Goal: Task Accomplishment & Management: Use online tool/utility

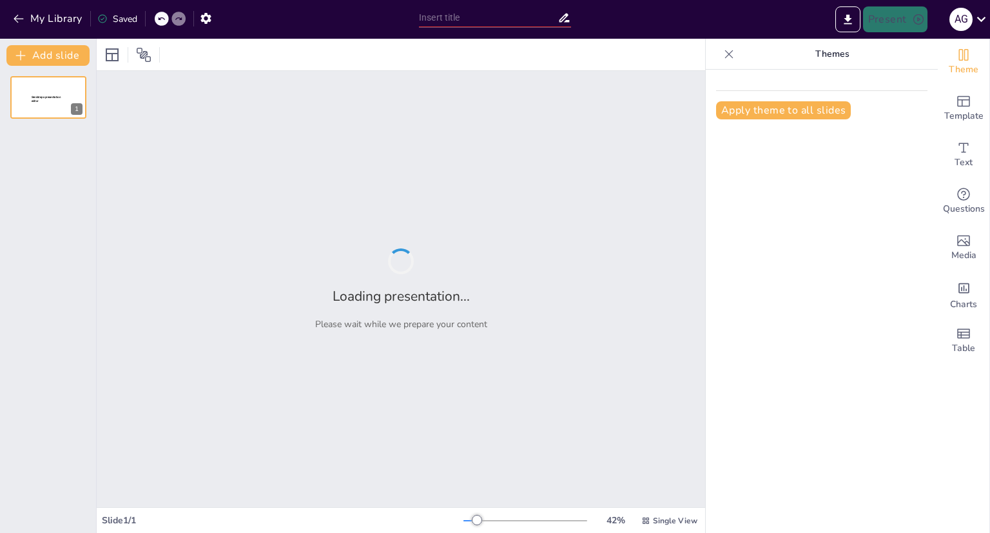
type input "¿Qué Hay Después? Miradas Diversas sobre el Más Allá"
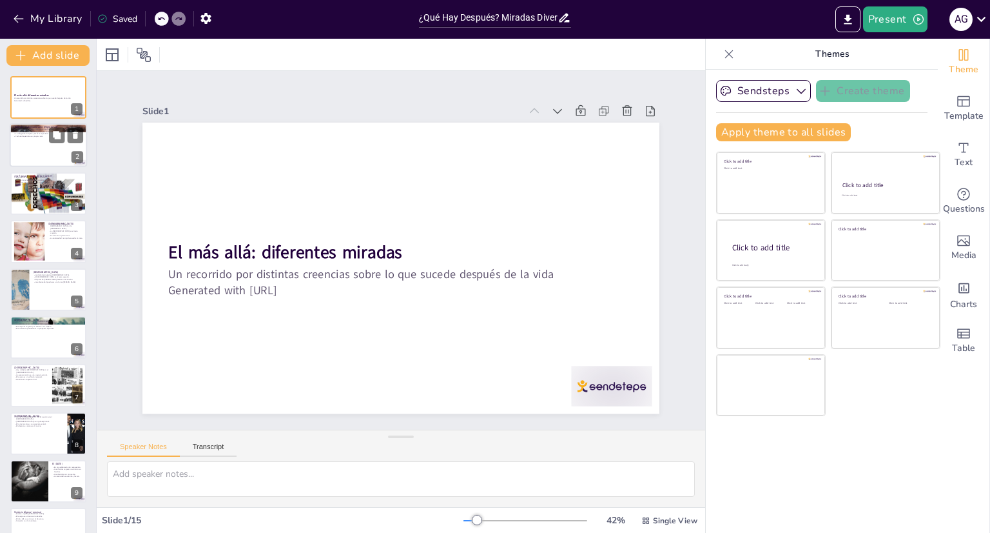
checkbox input "true"
click at [23, 126] on p "¿Religión, espiritualidad o religiosidad?" at bounding box center [49, 128] width 70 height 4
type textarea "La religión proporciona un marco estructurado para que las personas comprendan …"
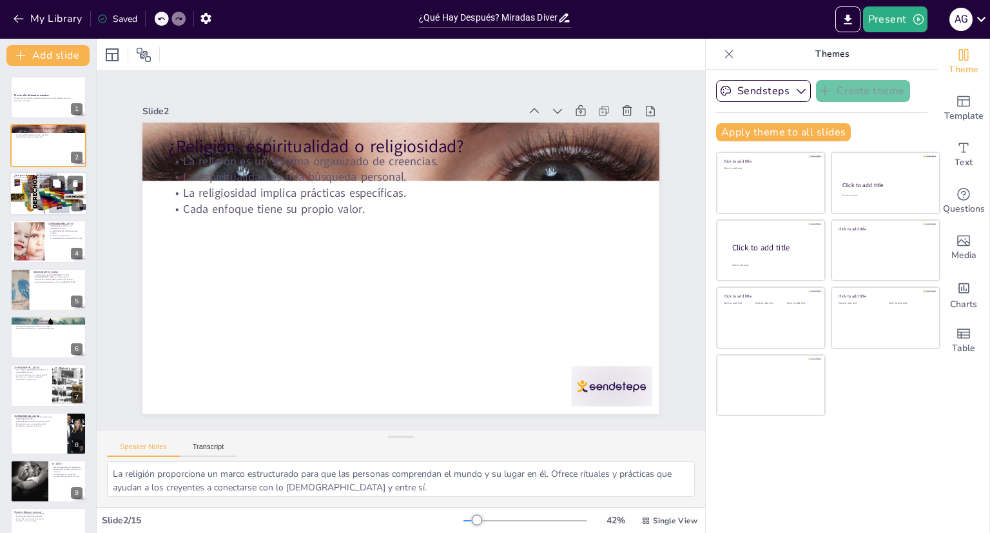
checkbox input "true"
click at [33, 195] on div at bounding box center [48, 194] width 77 height 52
type textarea "Las diversas respuestas sobre lo que ocurre después de la muerte reflejan la ri…"
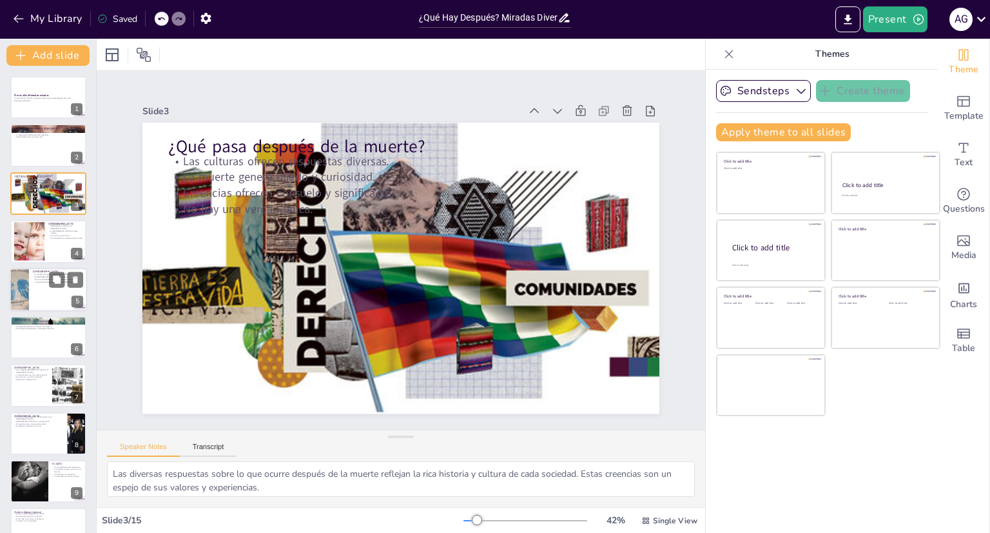
checkbox input "true"
click at [39, 270] on p "[DEMOGRAPHIC_DATA]" at bounding box center [58, 272] width 50 height 4
type textarea "La creencia en un solo Dios es fundamental en el islam. Alá es visto como compa…"
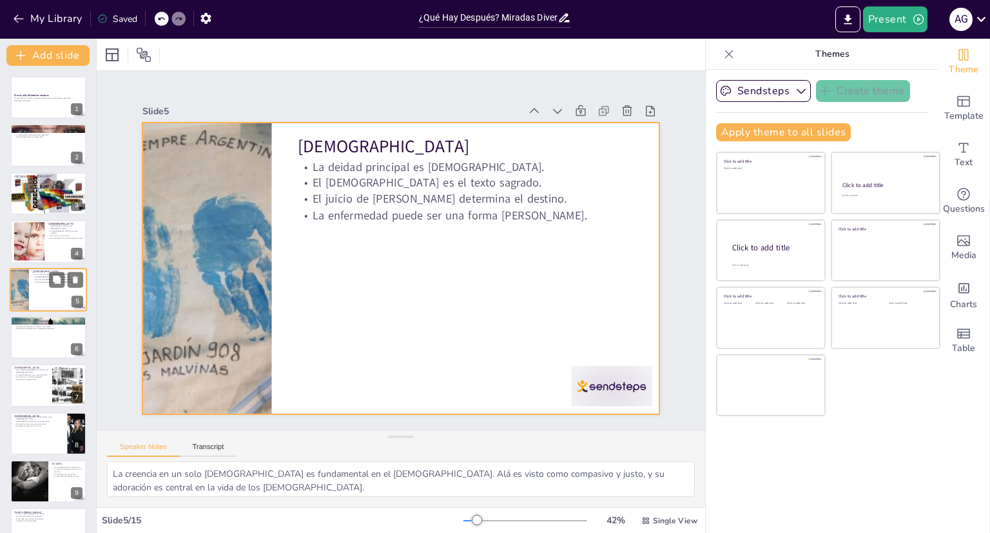
click at [46, 308] on div at bounding box center [48, 290] width 77 height 44
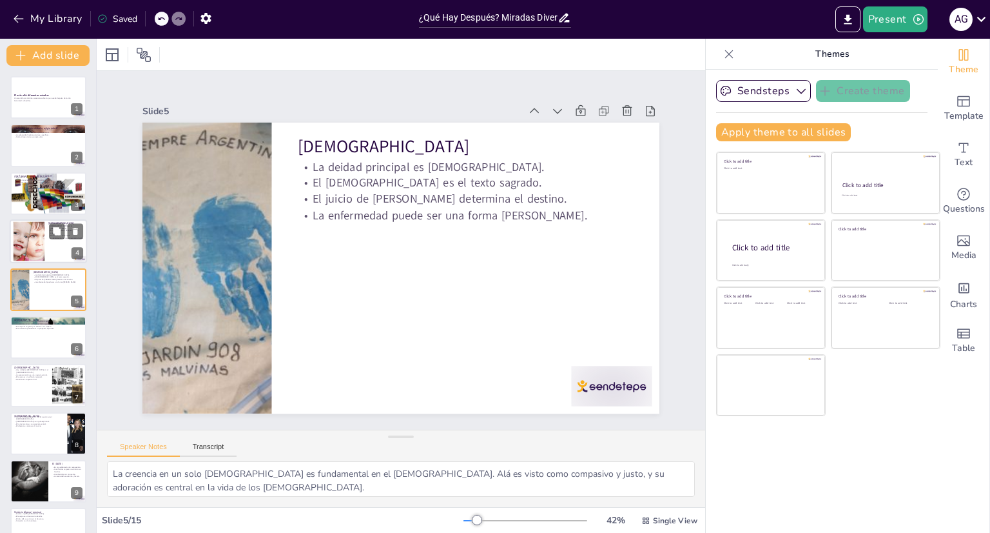
checkbox input "true"
click at [21, 236] on div at bounding box center [29, 241] width 74 height 39
type textarea "La Trinidad es un concepto central en el [DEMOGRAPHIC_DATA] que refleja la comp…"
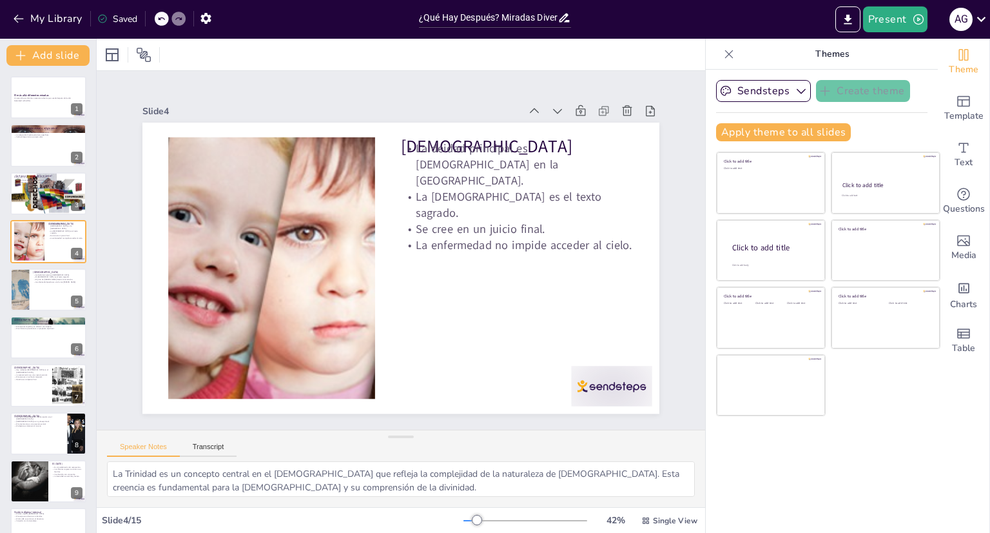
click at [34, 313] on div "El más allá: diferentes miradas Un recorrido por distintas creencias sobre lo q…" at bounding box center [48, 433] width 96 height 714
checkbox input "true"
click at [54, 344] on div at bounding box center [48, 337] width 77 height 44
type textarea "Yahvé es visto como el creador y sustentador del universo, y su relación con el…"
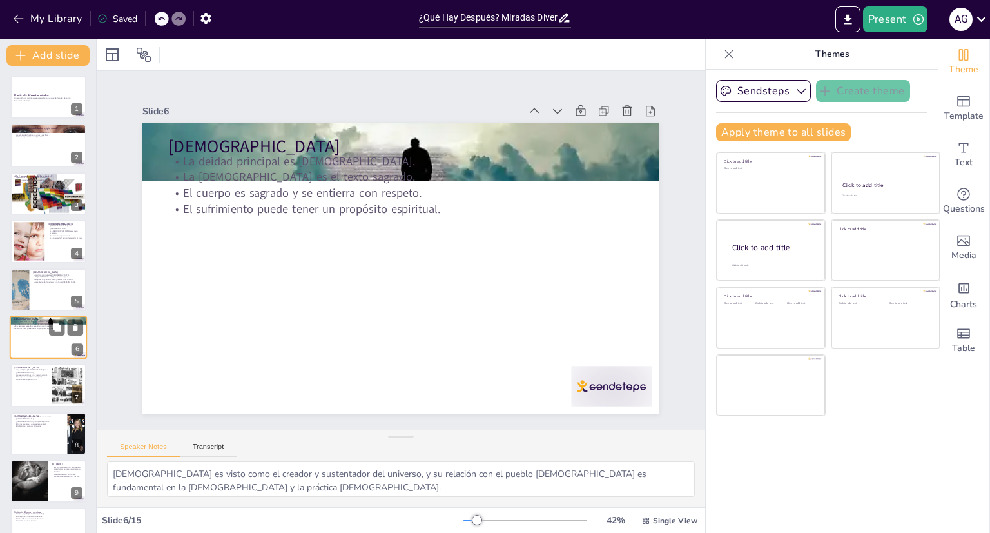
scroll to position [38, 0]
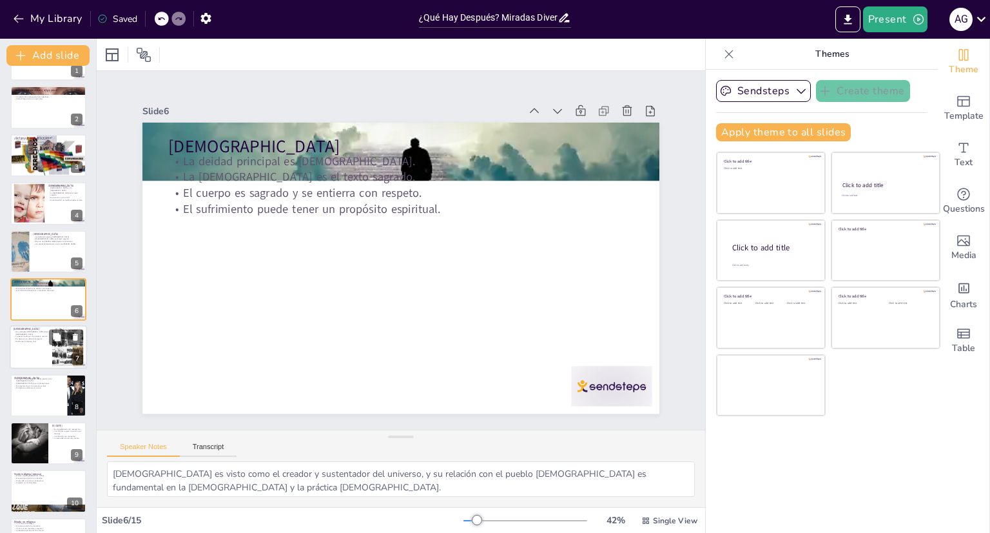
checkbox input "true"
click at [37, 355] on div at bounding box center [48, 348] width 77 height 44
type textarea "La diversidad de deidades en el hinduismo refleja la rica tradición cultural y …"
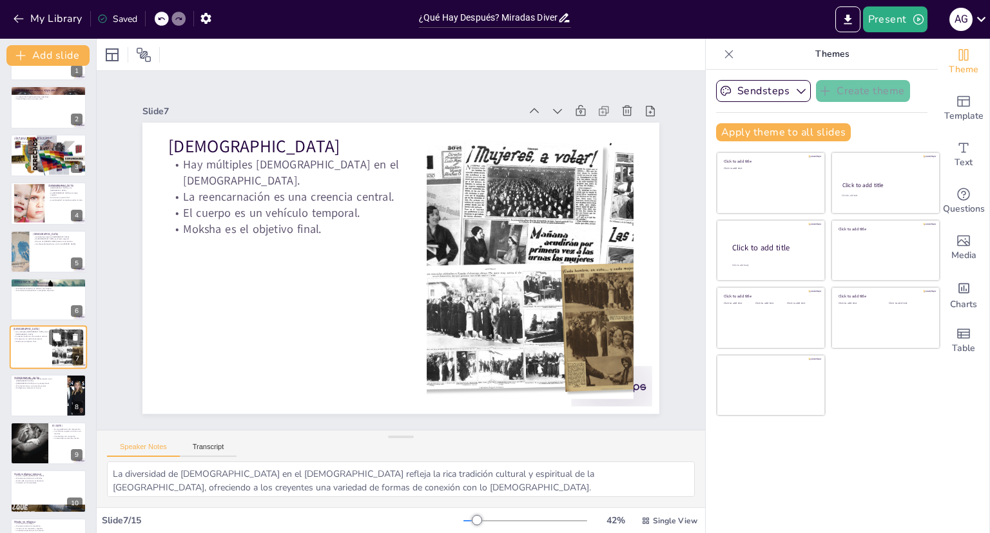
scroll to position [86, 0]
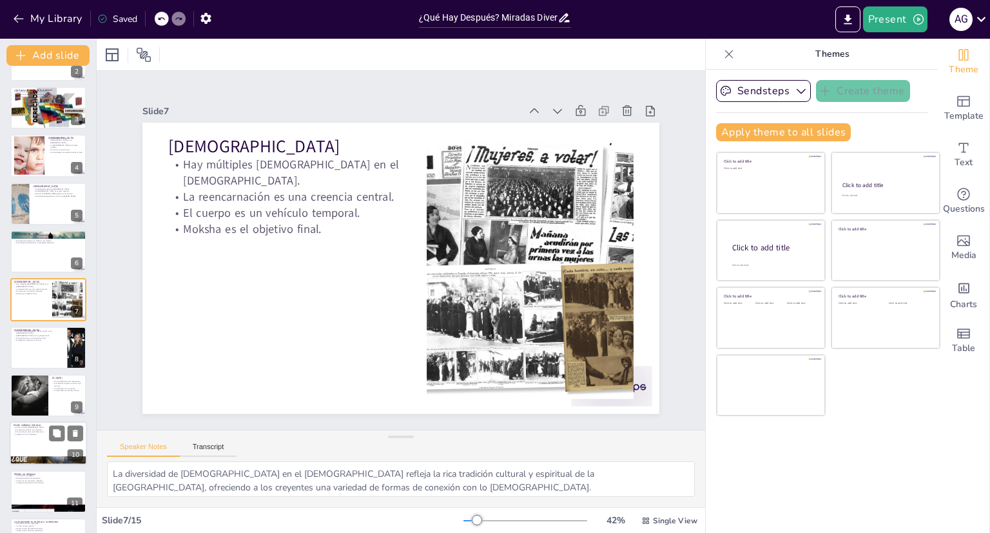
checkbox input "true"
click at [44, 424] on p "Visión indígena (mexica)" at bounding box center [49, 426] width 70 height 4
type textarea "La creencia en el Mictlán resalta la importancia de la vida después de la muert…"
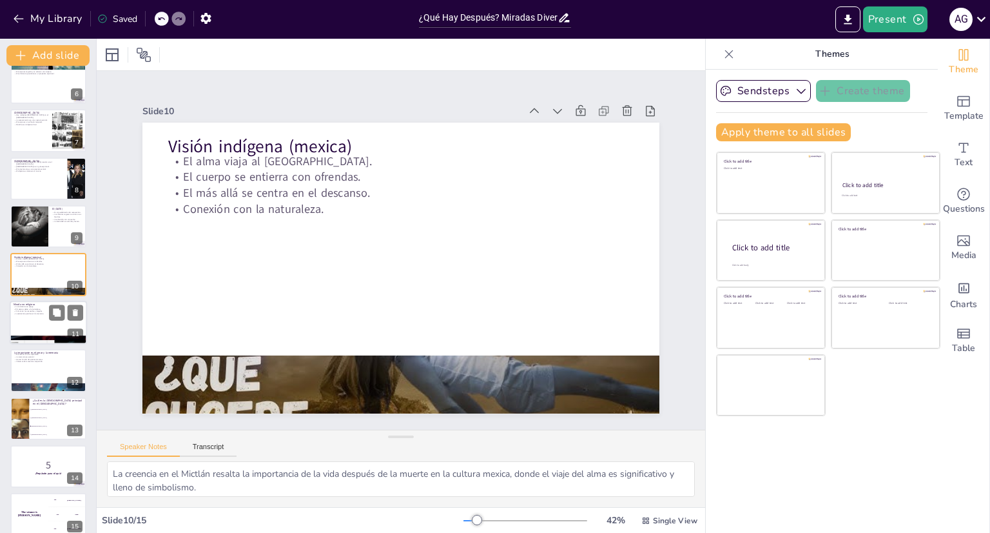
scroll to position [268, 0]
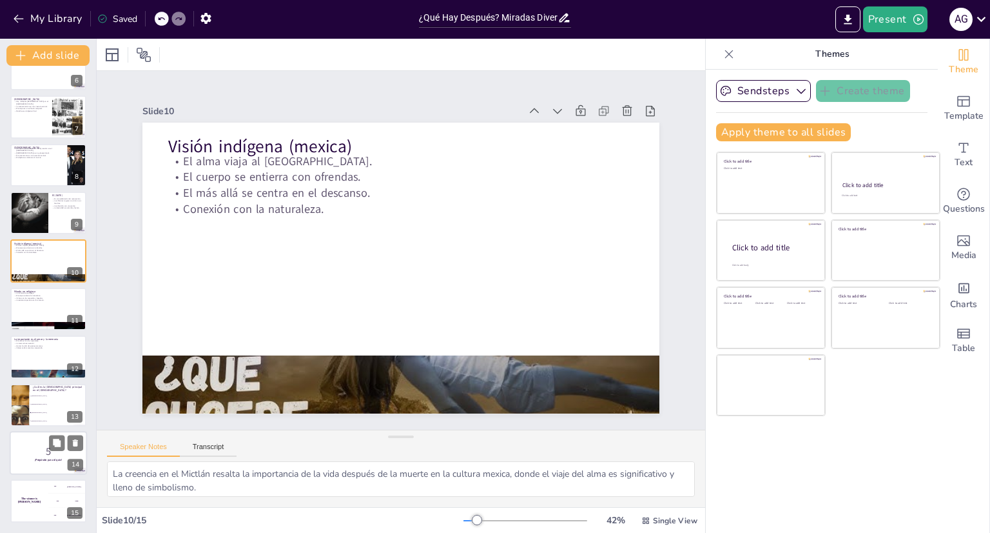
checkbox input "true"
click at [26, 460] on p "¡Prepárate para el quiz!" at bounding box center [49, 460] width 70 height 4
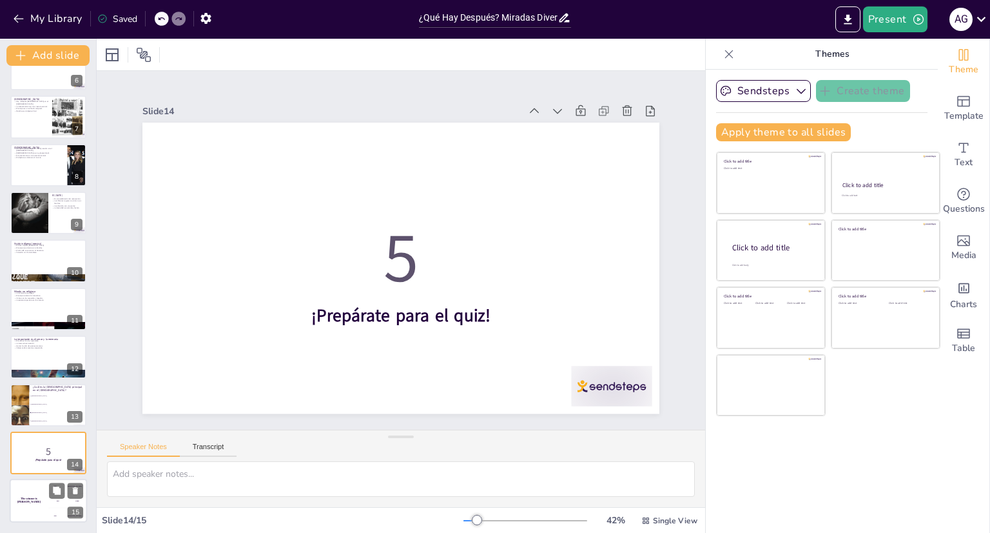
click at [52, 501] on div "200 Jaap" at bounding box center [67, 500] width 39 height 14
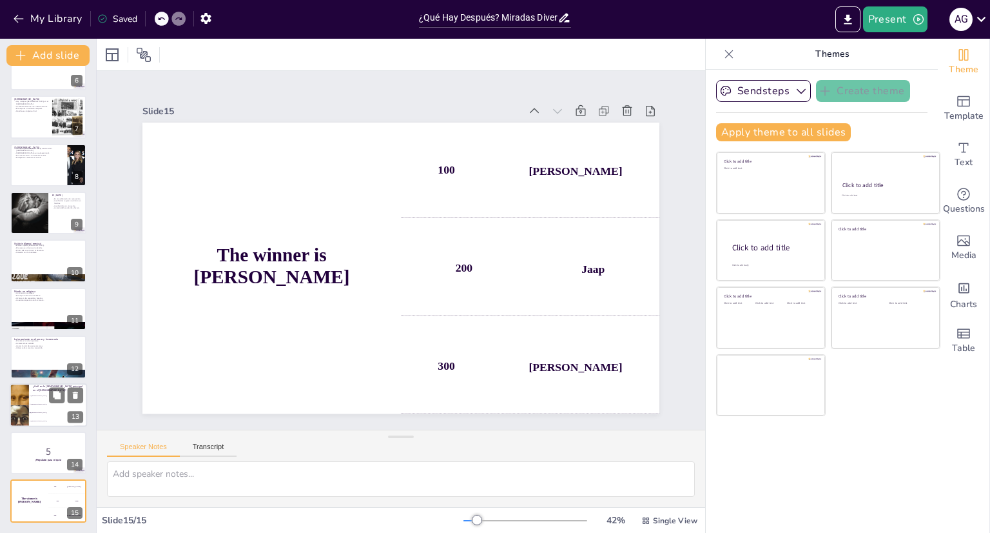
checkbox input "true"
click at [36, 408] on li "[DEMOGRAPHIC_DATA]" at bounding box center [58, 412] width 58 height 8
type textarea "La respuesta correcta es Dios, como se menciona en la diapositiva "Cristianismo…"
checkbox input "true"
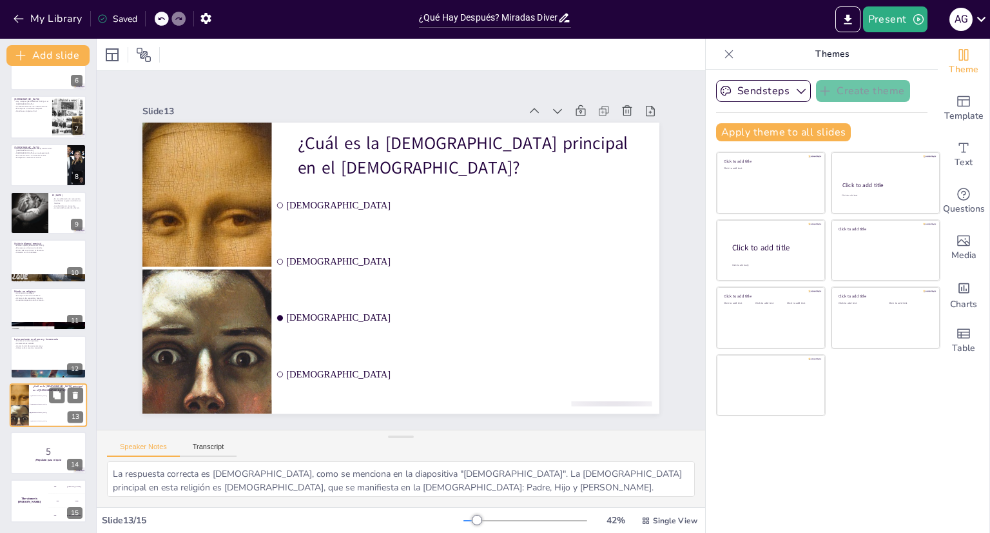
checkbox input "true"
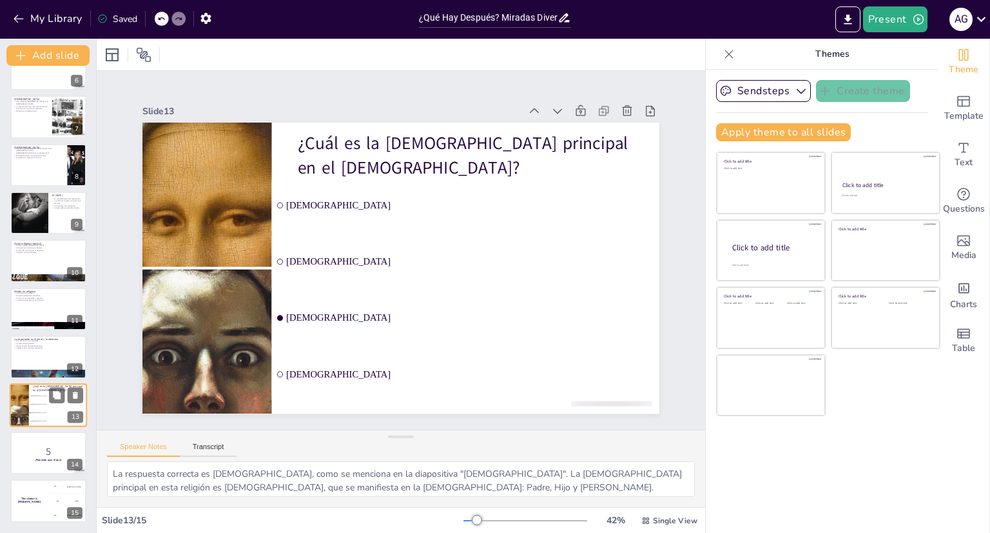
checkbox input "true"
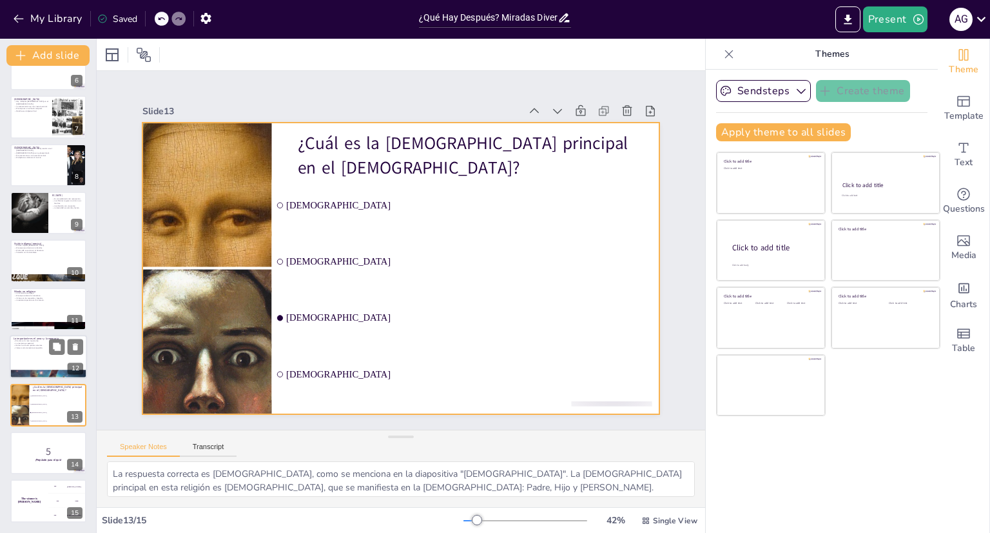
checkbox input "true"
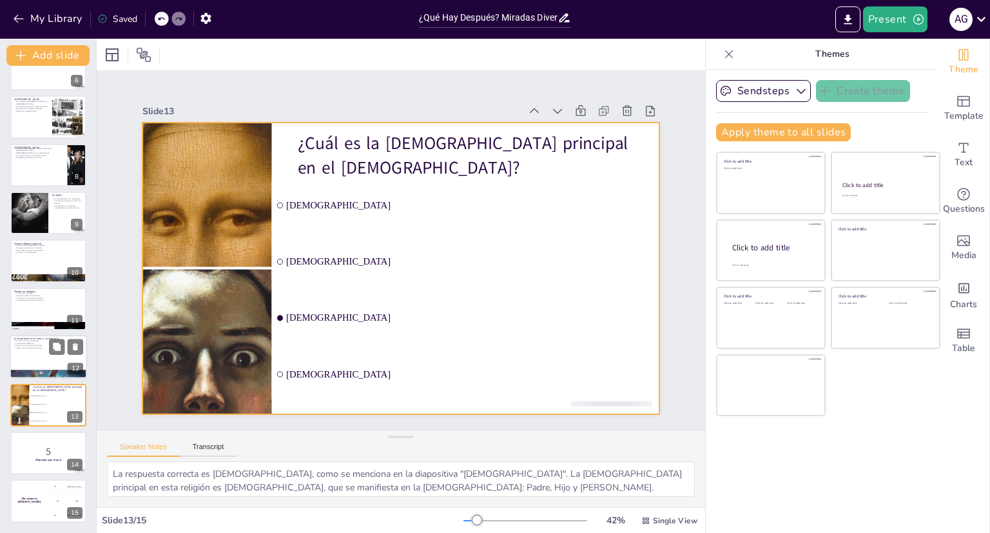
checkbox input "true"
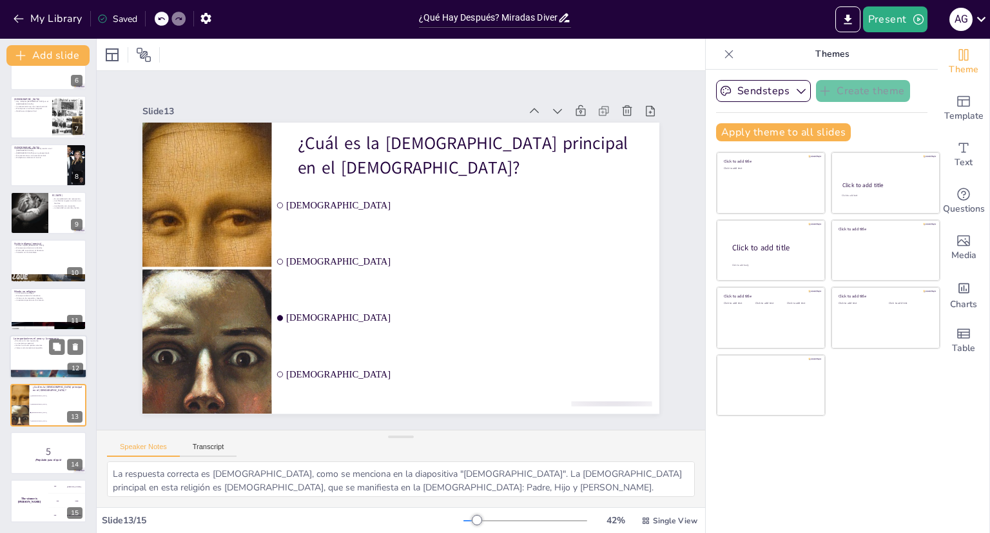
click at [24, 354] on div at bounding box center [48, 357] width 77 height 44
type textarea "El amor es el hilo conductor de nuestras vidas y la base de nuestras relaciones…"
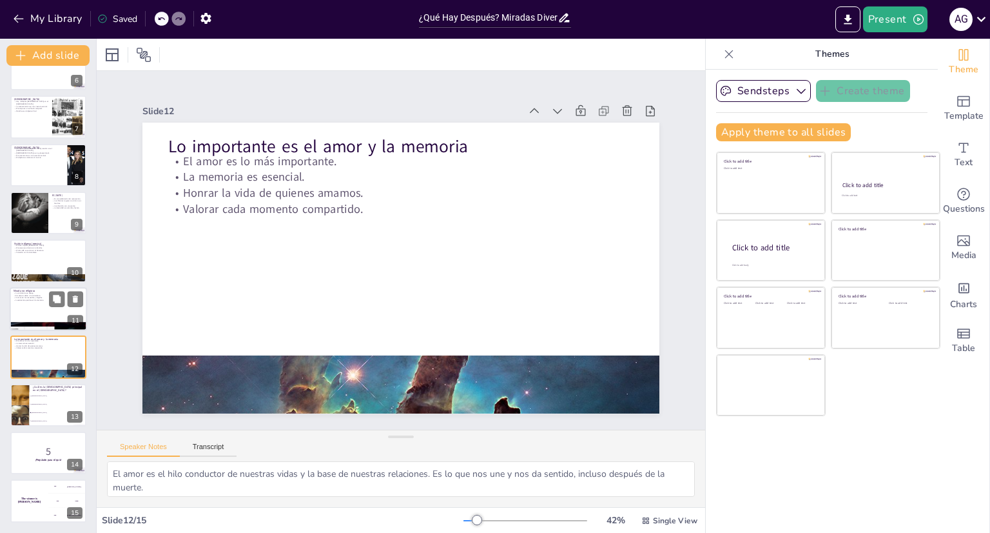
checkbox input "true"
click at [21, 304] on div at bounding box center [48, 309] width 77 height 44
type textarea "La creencia de que la conciencia se apaga refleja una visión materialista de la…"
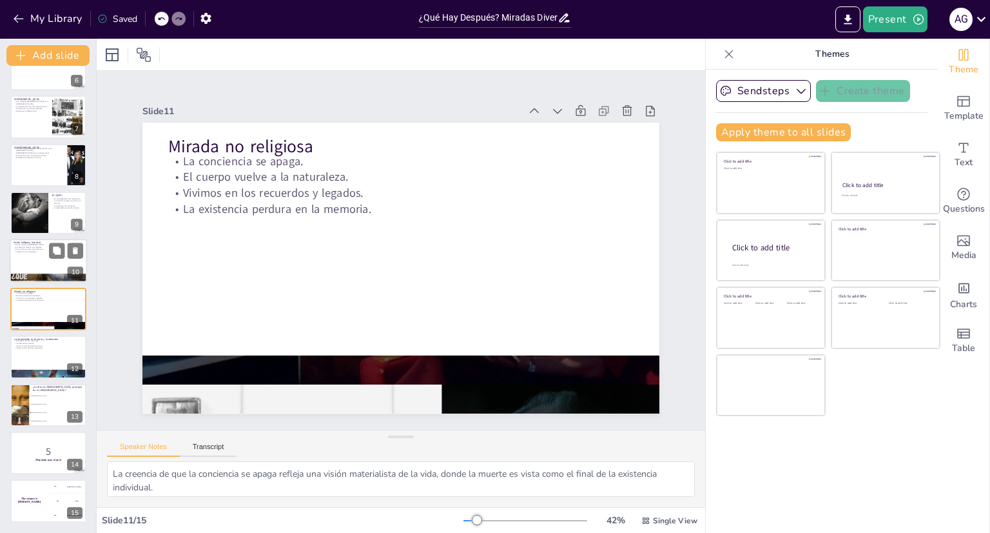
checkbox input "true"
click at [21, 239] on div "Visión indígena (mexica) El alma viaja al Mictlán. El cuerpo se entierra con of…" at bounding box center [48, 261] width 77 height 44
type textarea "La creencia en el Mictlán resalta la importancia de la vida después de la muert…"
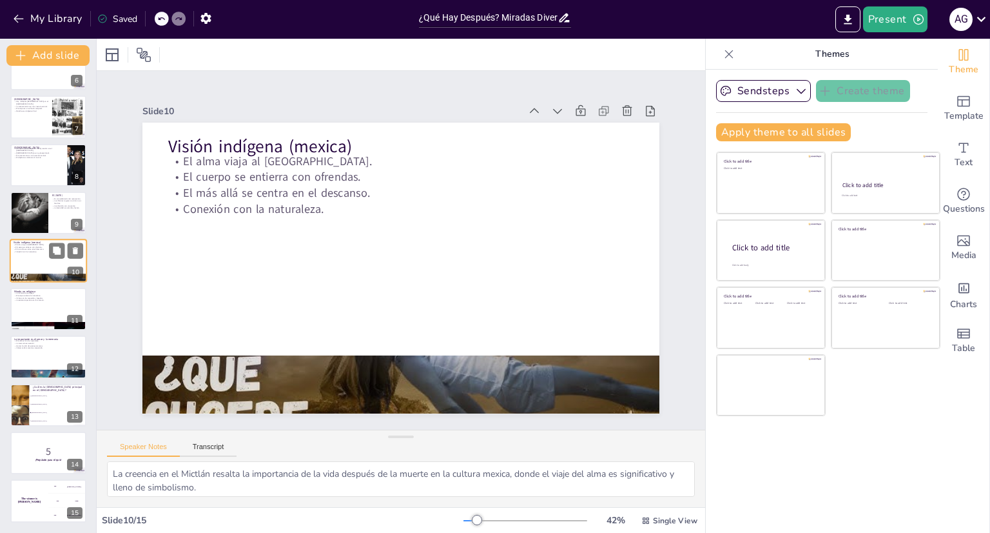
scroll to position [230, 0]
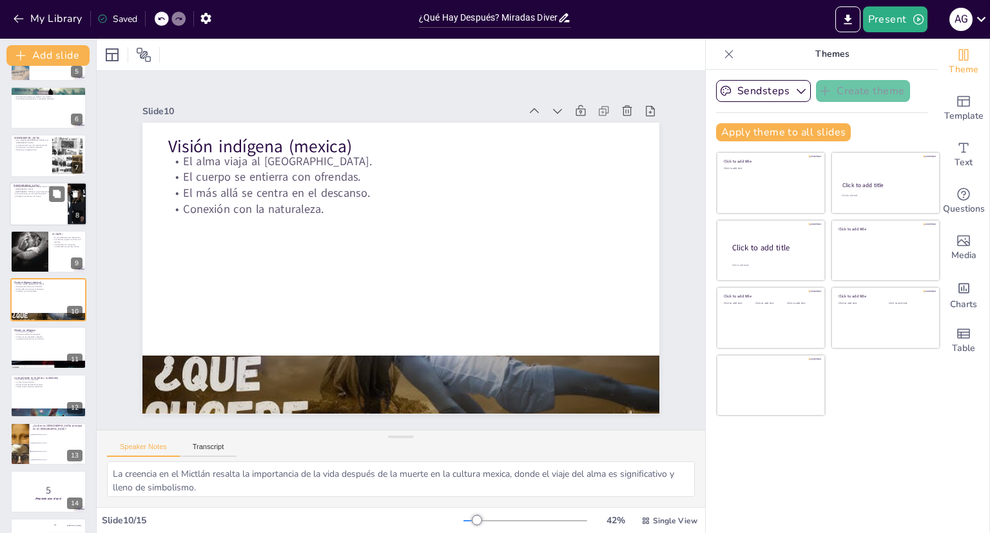
checkbox input "true"
click at [28, 195] on p "El objetivo es alcanzar el nirvana." at bounding box center [39, 196] width 50 height 3
type textarea "Esta ausencia de un dios creador permite a los budistas enfocarse en la práctic…"
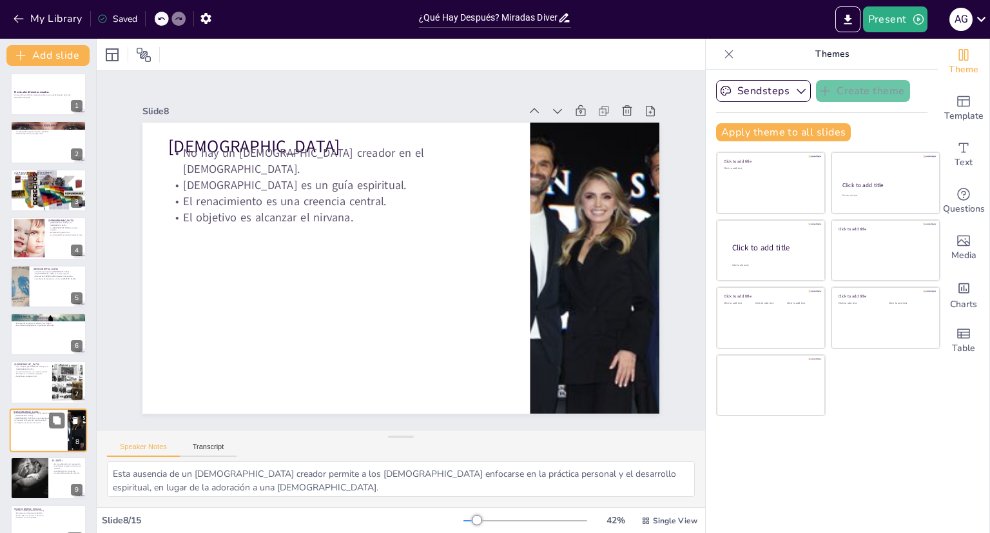
scroll to position [0, 0]
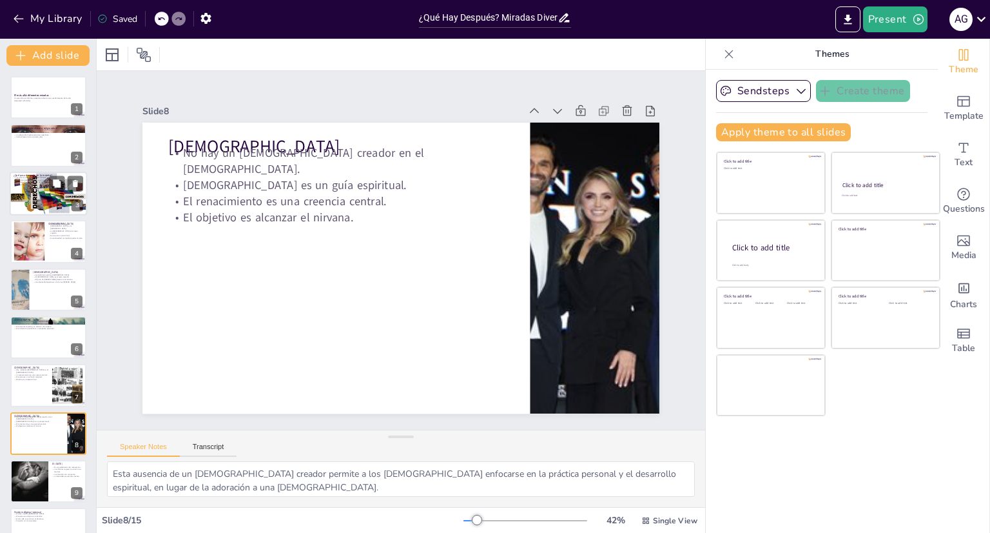
checkbox input "true"
click at [28, 201] on div at bounding box center [48, 194] width 77 height 52
type textarea "Las diversas respuestas sobre lo que ocurre después de la muerte reflejan la ri…"
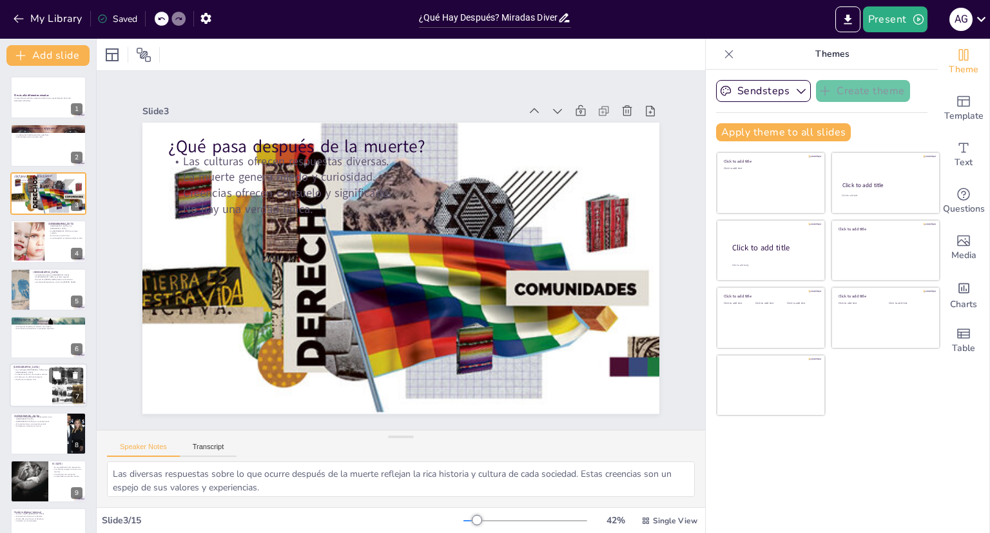
scroll to position [268, 0]
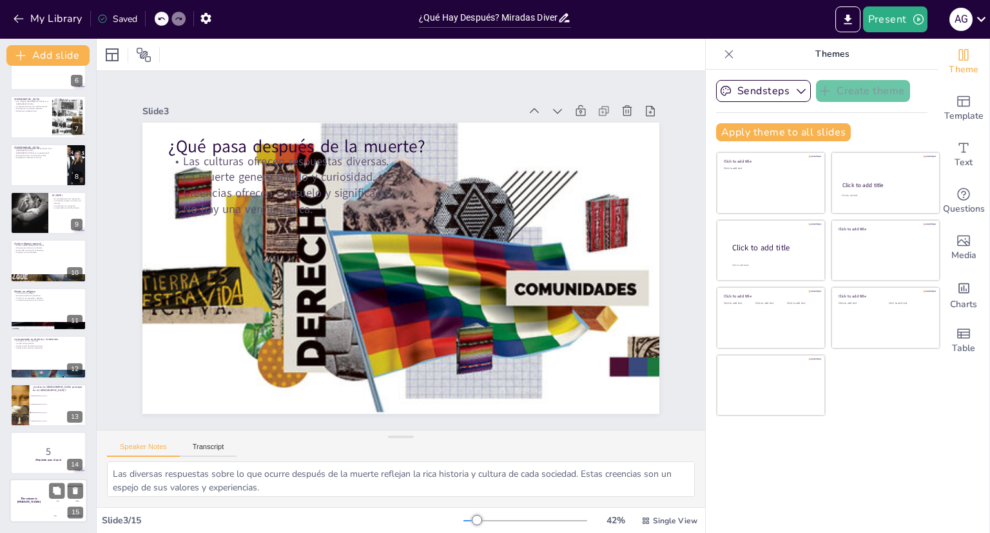
checkbox input "true"
click at [33, 508] on div "The winner is Niels 🏆" at bounding box center [29, 501] width 39 height 44
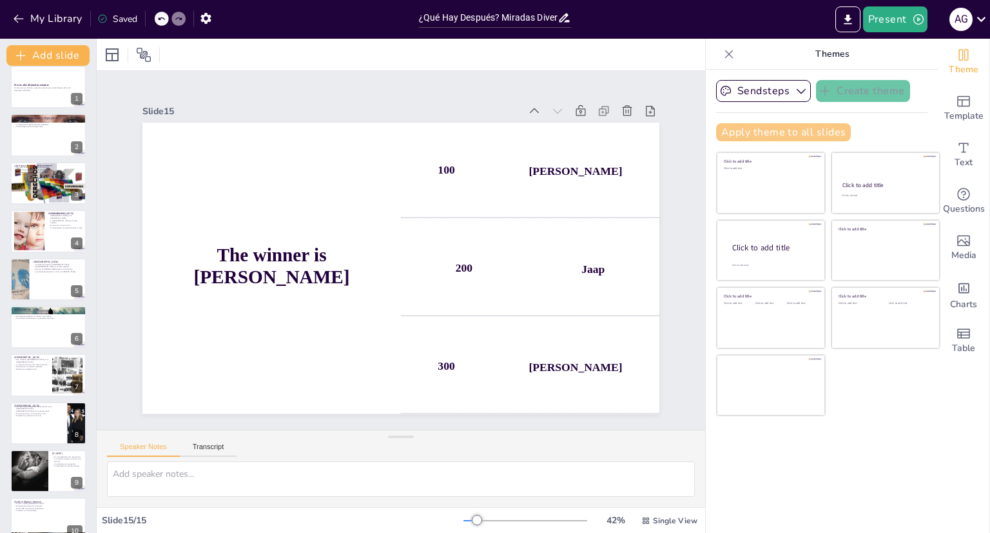
scroll to position [0, 0]
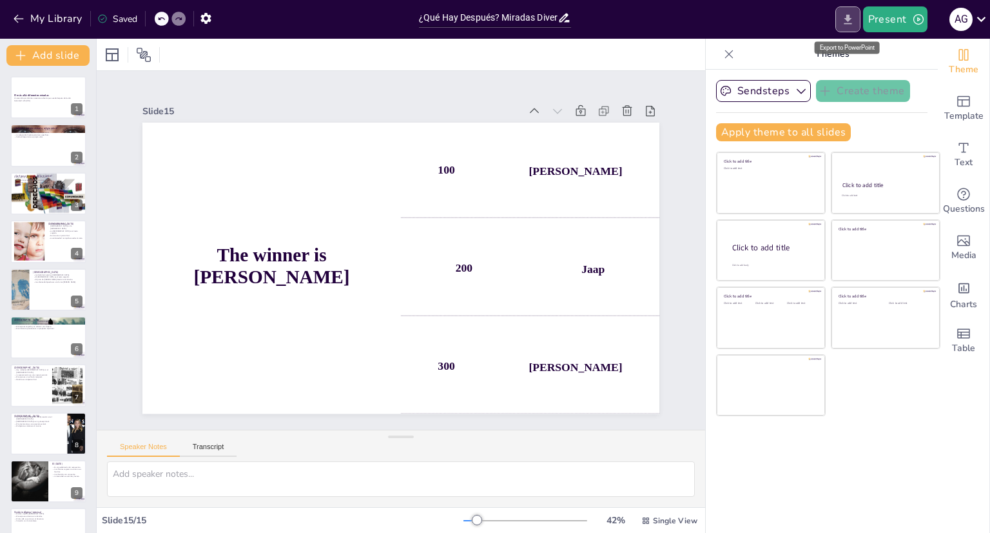
click at [848, 21] on icon "Export to PowerPoint" at bounding box center [848, 20] width 14 height 14
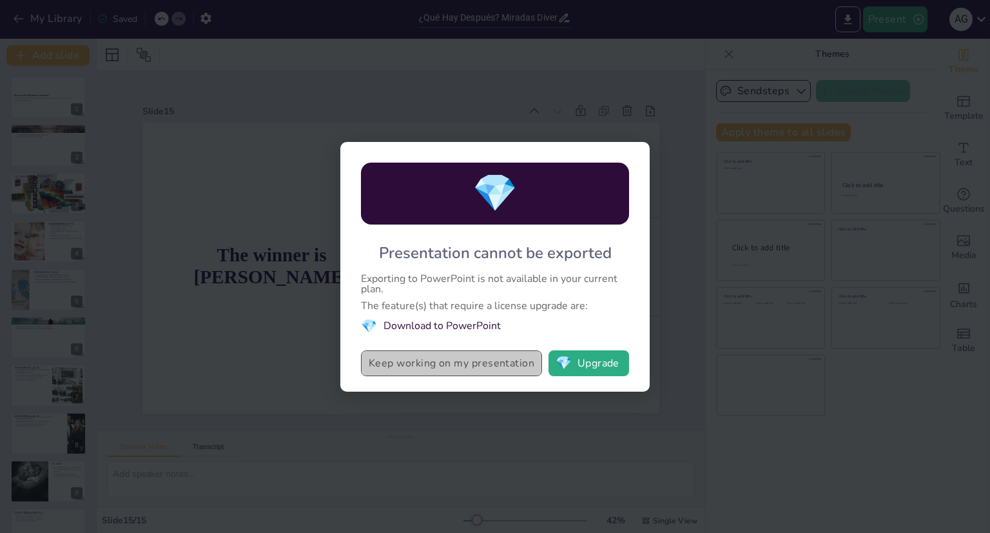
click at [511, 369] on button "Keep working on my presentation" at bounding box center [451, 363] width 181 height 26
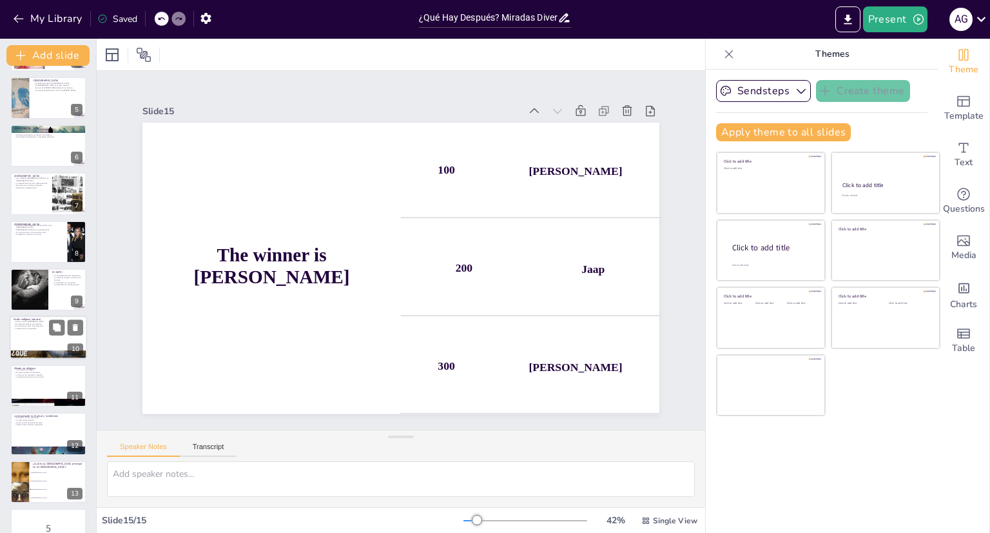
scroll to position [268, 0]
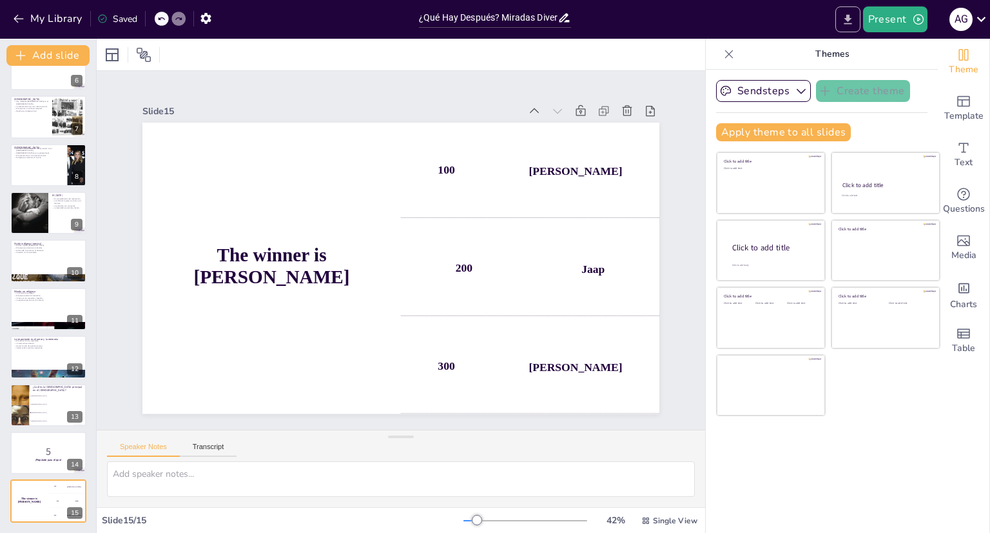
click at [852, 14] on icon "Export to PowerPoint" at bounding box center [848, 20] width 14 height 14
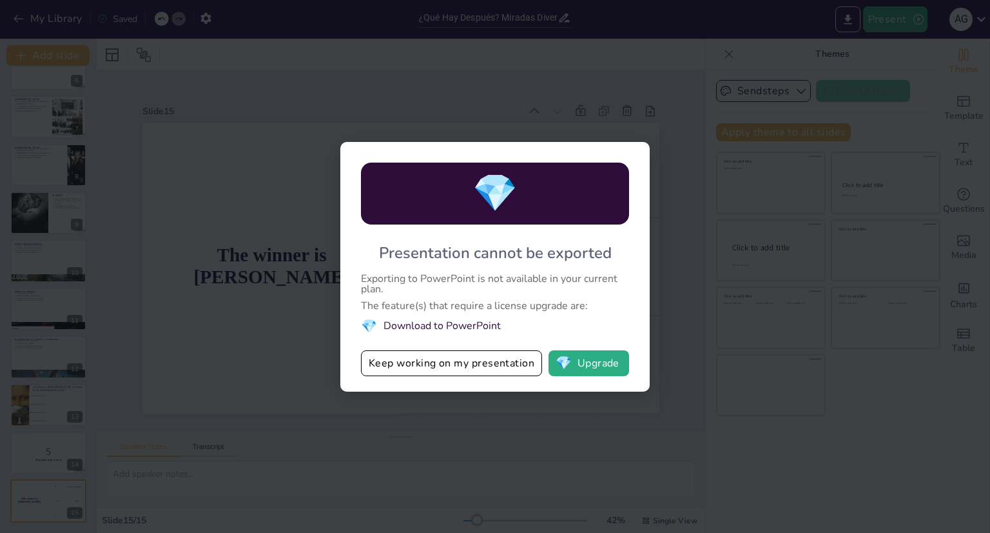
click at [449, 320] on li "💎 Download to PowerPoint" at bounding box center [495, 325] width 268 height 17
click at [736, 146] on div "💎 Presentation cannot be exported Exporting to PowerPoint is not available in y…" at bounding box center [495, 266] width 990 height 533
click at [794, 96] on div "💎 Presentation cannot be exported Exporting to PowerPoint is not available in y…" at bounding box center [495, 266] width 990 height 533
click at [510, 364] on button "Keep working on my presentation" at bounding box center [451, 363] width 181 height 26
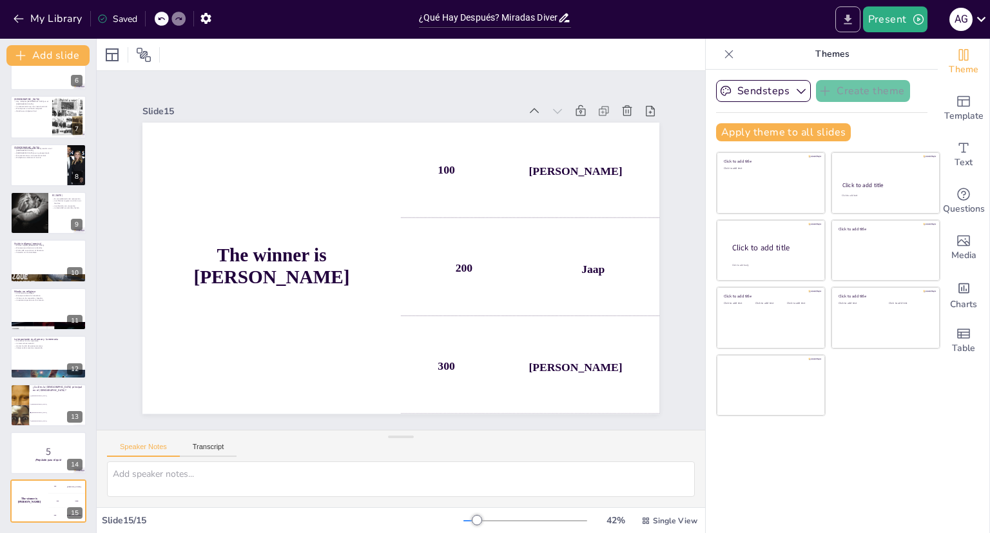
drag, startPoint x: 847, startPoint y: 14, endPoint x: 841, endPoint y: 24, distance: 11.8
click at [847, 14] on icon "Export to PowerPoint" at bounding box center [848, 20] width 14 height 14
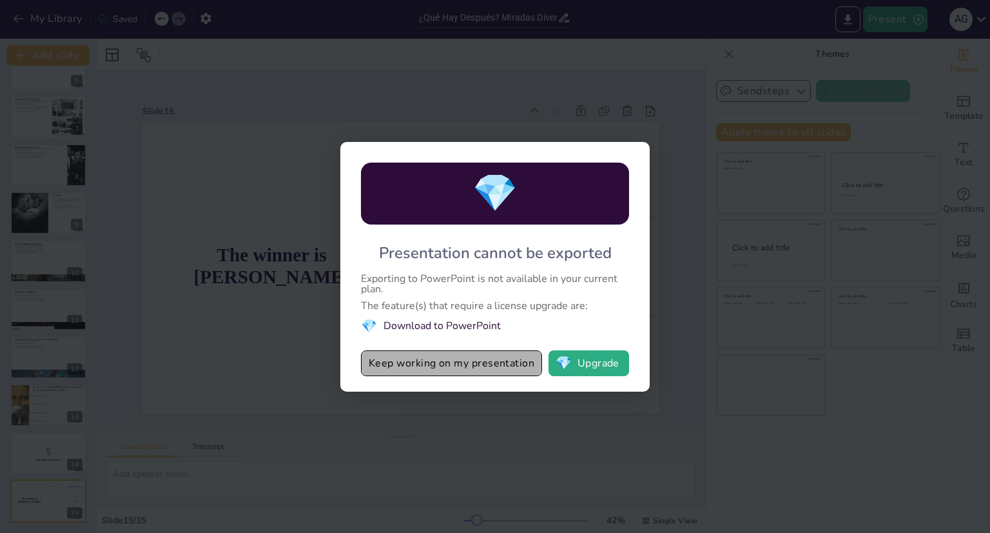
drag, startPoint x: 511, startPoint y: 372, endPoint x: 792, endPoint y: 87, distance: 400.3
click at [513, 369] on button "Keep working on my presentation" at bounding box center [451, 363] width 181 height 26
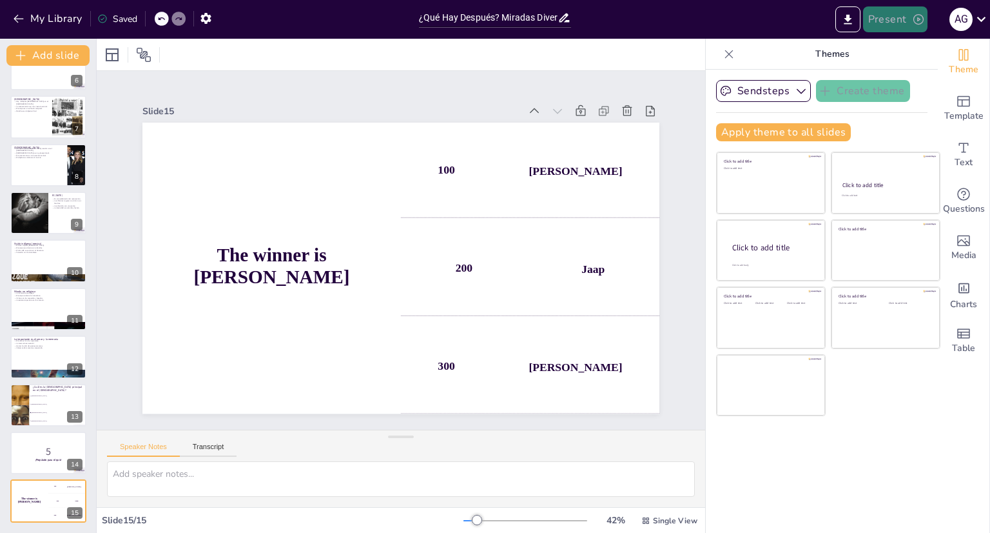
click at [896, 21] on button "Present" at bounding box center [895, 19] width 64 height 26
click at [933, 53] on li "Preview presentation" at bounding box center [914, 47] width 101 height 21
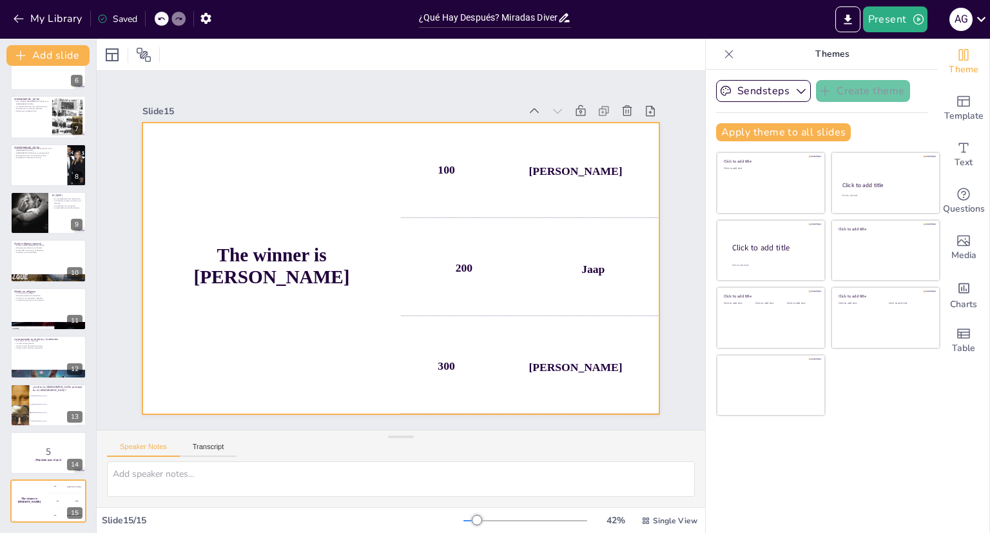
checkbox input "true"
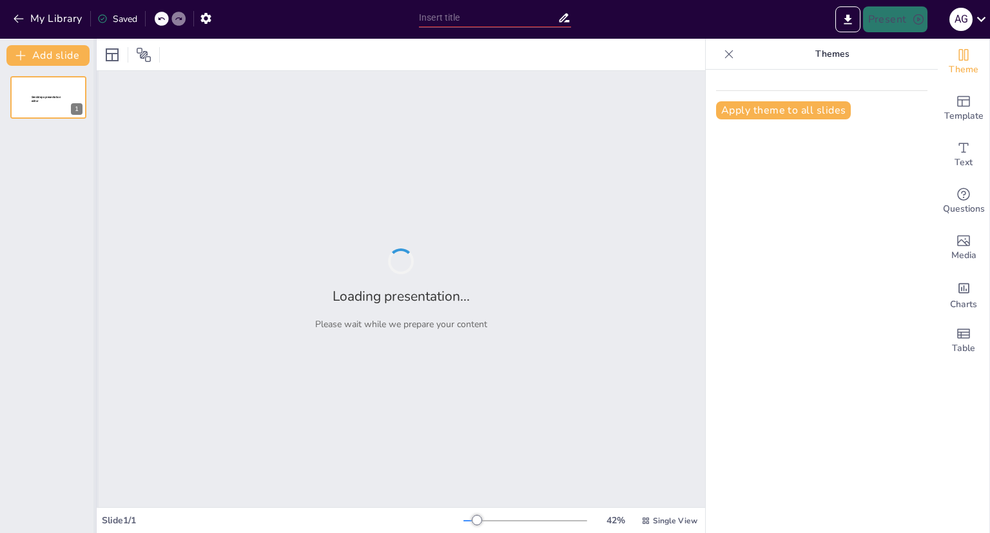
type input "¿Qué Hay Después? Miradas Diversas sobre el Más Allá"
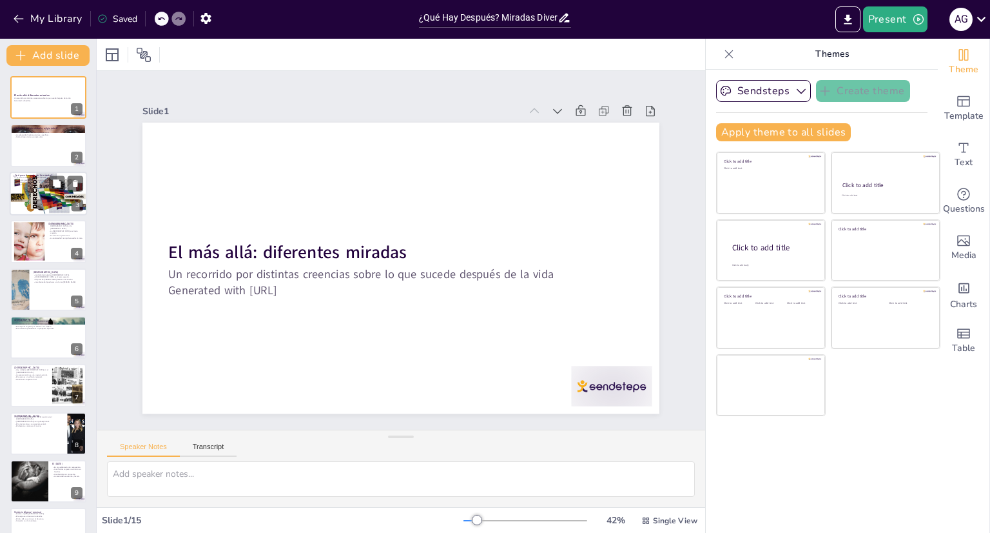
checkbox input "true"
click at [35, 183] on p "No hay una verdad única." at bounding box center [49, 184] width 70 height 3
type textarea "Las diversas respuestas sobre lo que ocurre después de la muerte reflejan la ri…"
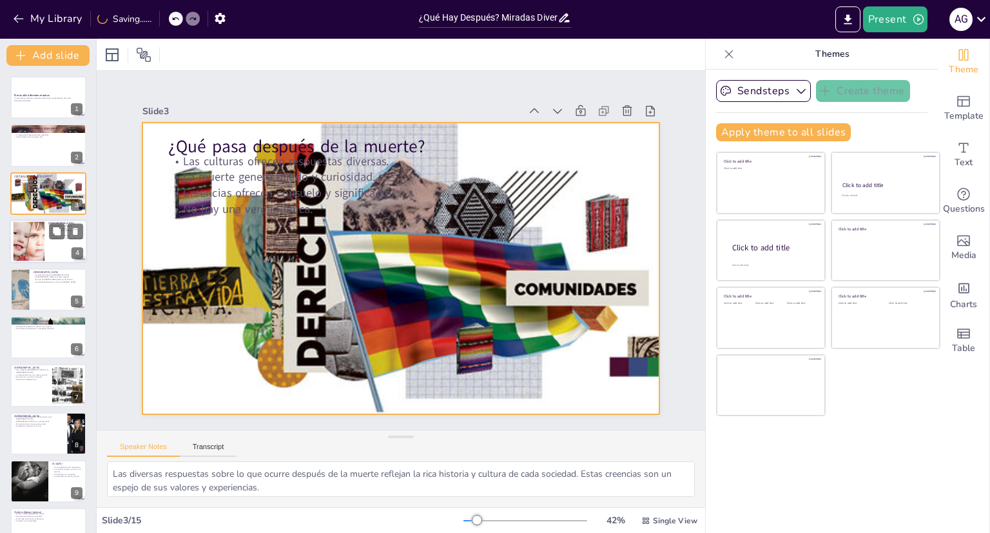
checkbox input "true"
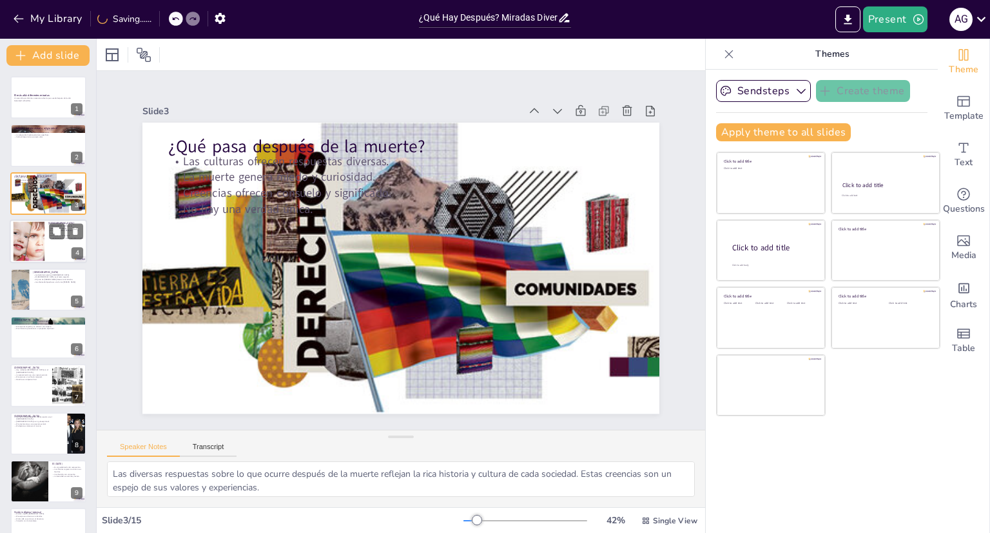
click at [43, 256] on div at bounding box center [29, 241] width 74 height 39
type textarea "La Trinidad es un concepto central en el [DEMOGRAPHIC_DATA] que refleja la comp…"
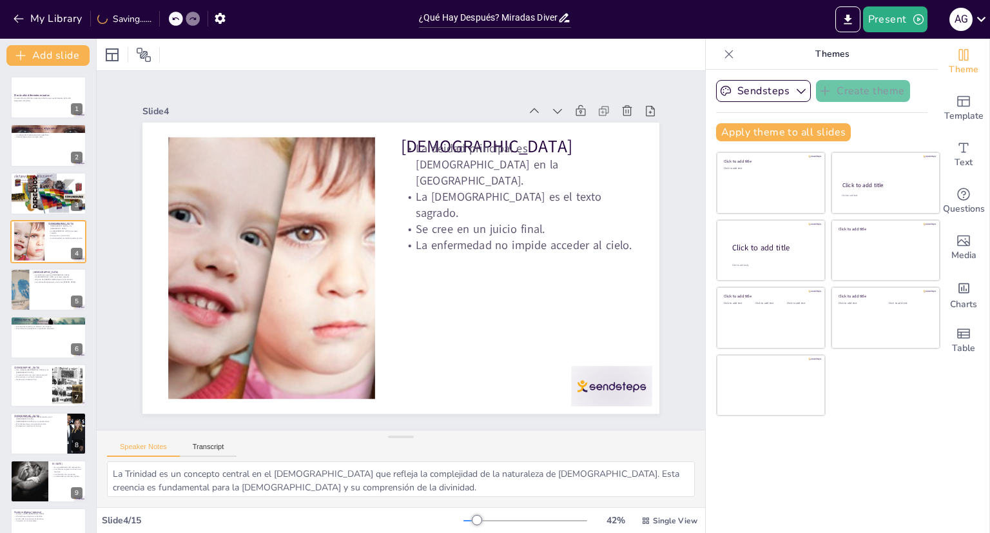
click at [59, 315] on div "El más allá: diferentes miradas Un recorrido por distintas creencias sobre lo q…" at bounding box center [48, 433] width 96 height 714
click at [465, 190] on p "La [DEMOGRAPHIC_DATA] es el texto sagrado." at bounding box center [521, 218] width 235 height 56
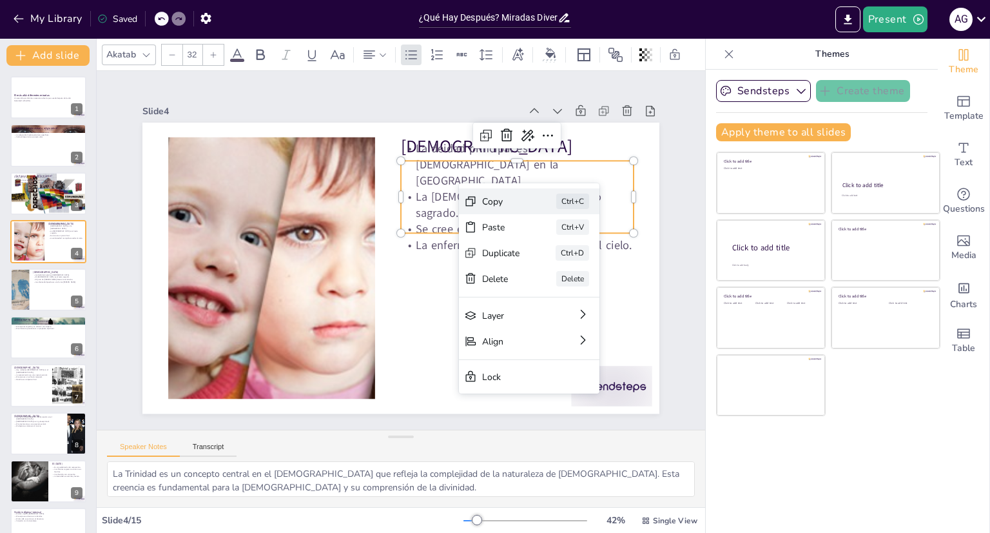
click at [575, 284] on div "Copy" at bounding box center [594, 292] width 39 height 16
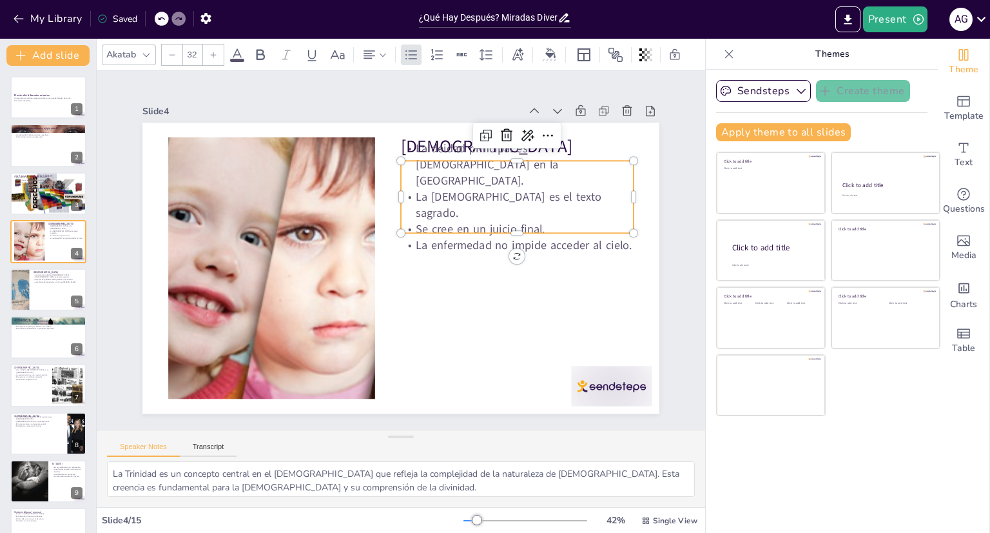
checkbox input "true"
